Goal: Transaction & Acquisition: Purchase product/service

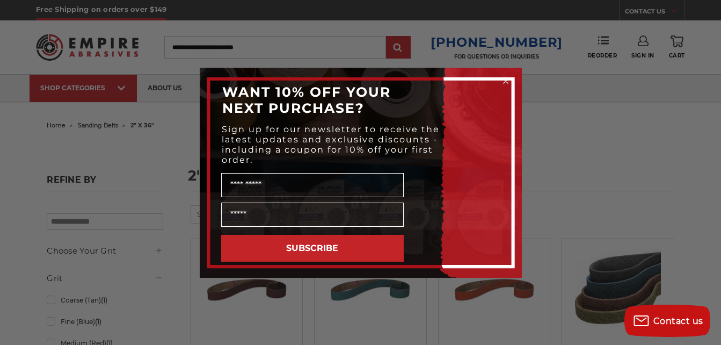
click at [504, 81] on circle "Close dialog" at bounding box center [506, 81] width 10 height 10
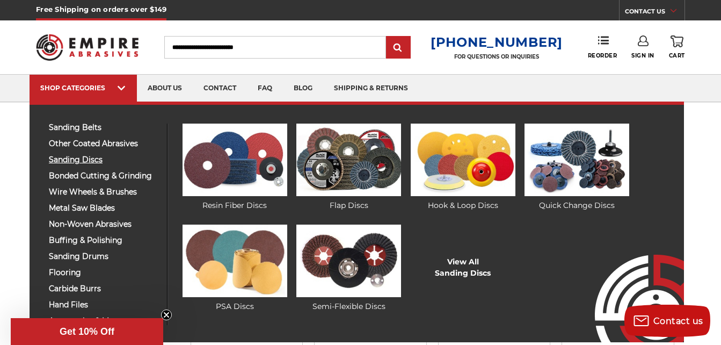
click at [73, 158] on span "sanding discs" at bounding box center [104, 160] width 110 height 8
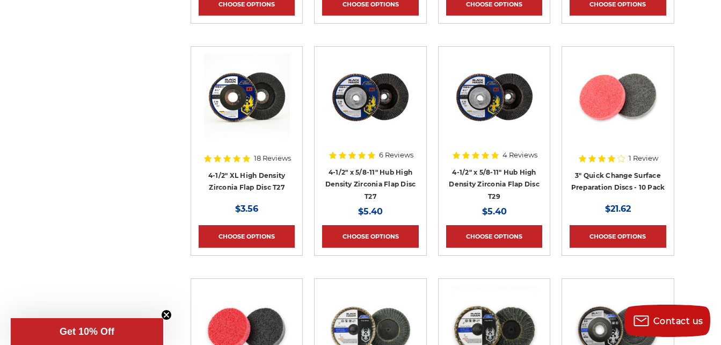
scroll to position [2256, 0]
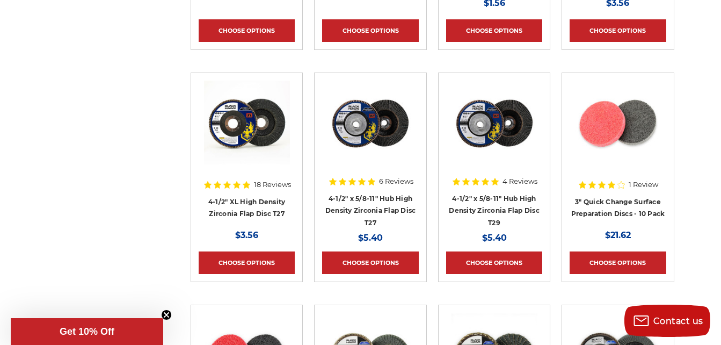
click at [483, 201] on h4 "4-1/2" x 5/8-11" Hub High Density Zirconia Flap Disc T29" at bounding box center [494, 210] width 96 height 37
click at [496, 263] on link "Choose Options" at bounding box center [494, 262] width 96 height 23
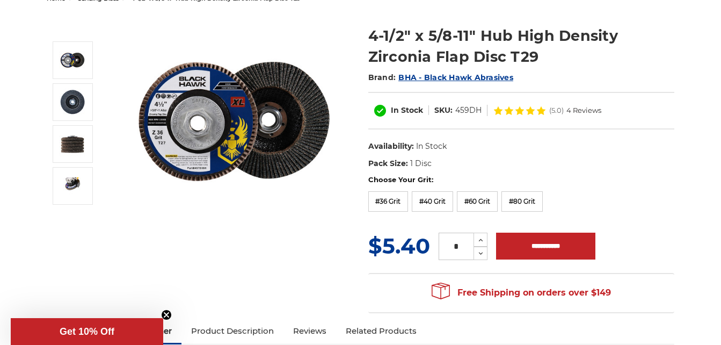
scroll to position [107, 0]
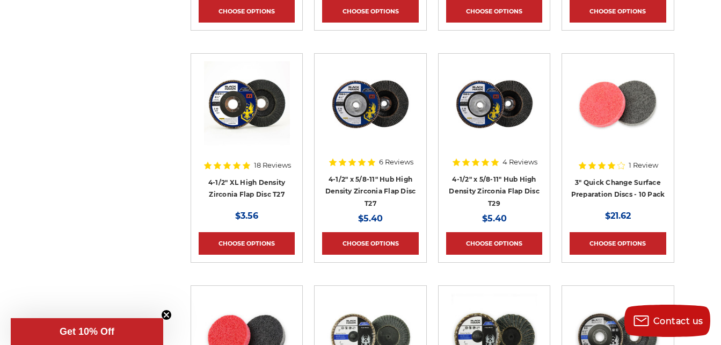
scroll to position [2281, 0]
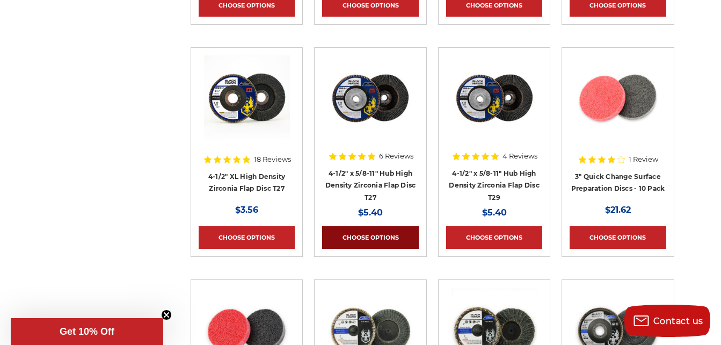
click at [365, 234] on link "Choose Options" at bounding box center [370, 237] width 96 height 23
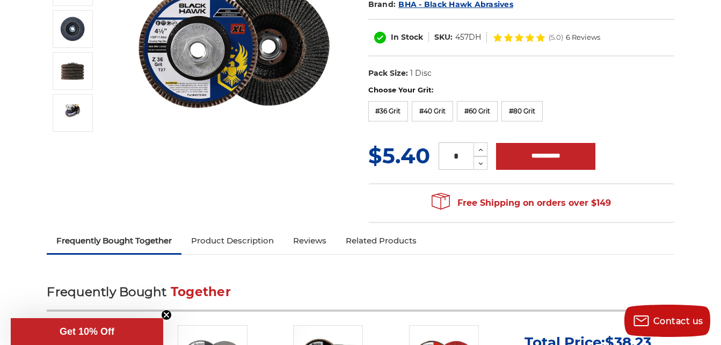
scroll to position [215, 0]
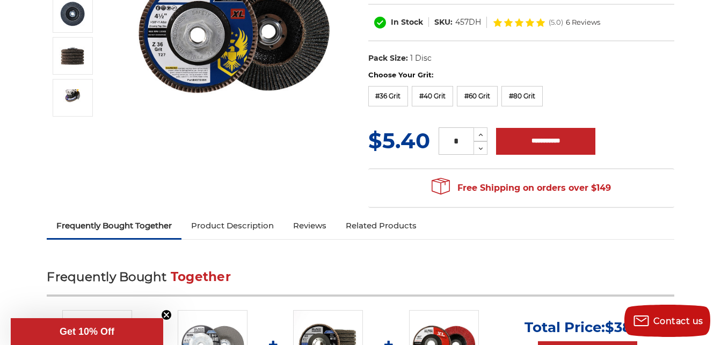
click at [236, 225] on link "Product Description" at bounding box center [233, 226] width 102 height 24
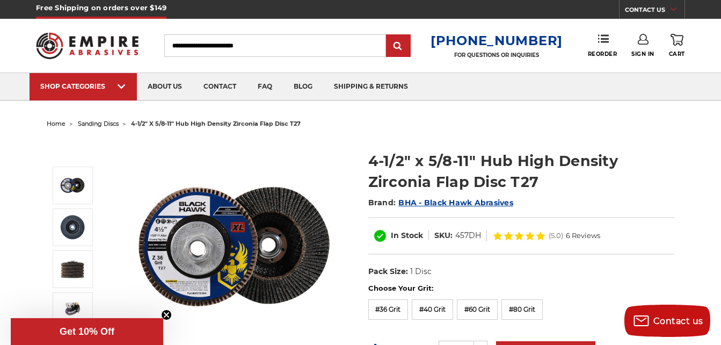
scroll to position [0, 0]
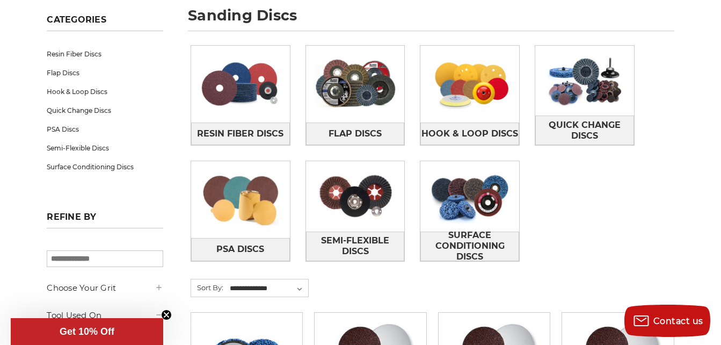
scroll to position [158, 0]
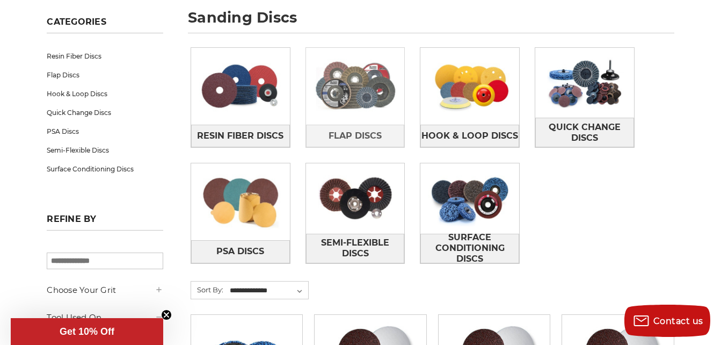
click at [346, 86] on img at bounding box center [355, 86] width 99 height 70
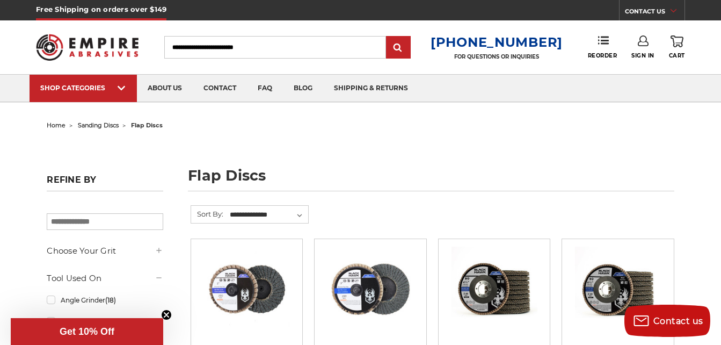
drag, startPoint x: 511, startPoint y: 66, endPoint x: 520, endPoint y: 85, distance: 21.2
click at [512, 68] on icon "Close dialog" at bounding box center [512, 66] width 11 height 11
